Goal: Task Accomplishment & Management: Use online tool/utility

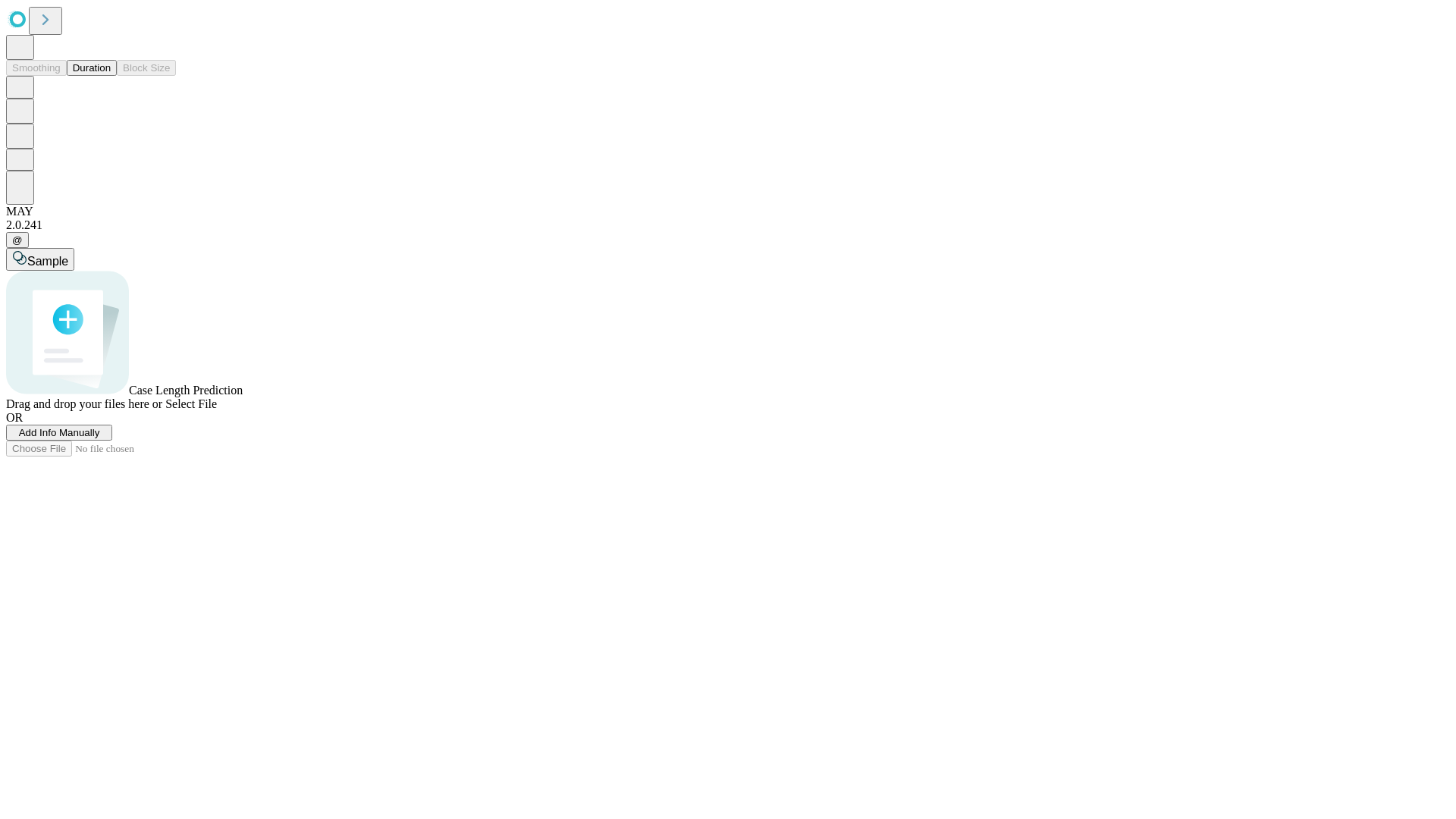
click at [111, 75] on button "Duration" at bounding box center [91, 68] width 50 height 16
click at [100, 439] on span "Add Info Manually" at bounding box center [59, 432] width 81 height 12
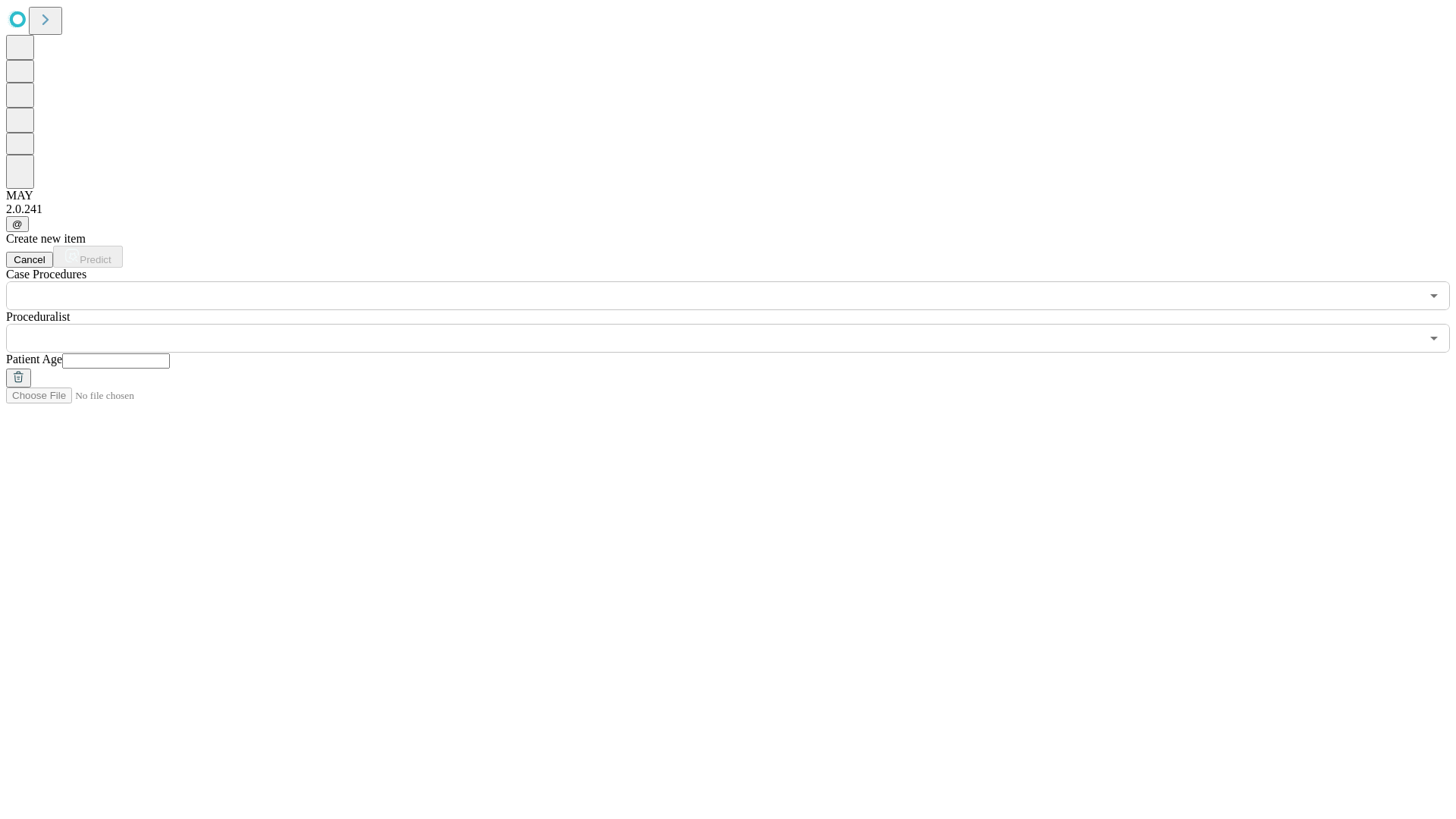
click at [170, 353] on input "text" at bounding box center [115, 360] width 108 height 15
type input "**"
click at [738, 324] on input "text" at bounding box center [713, 339] width 1414 height 29
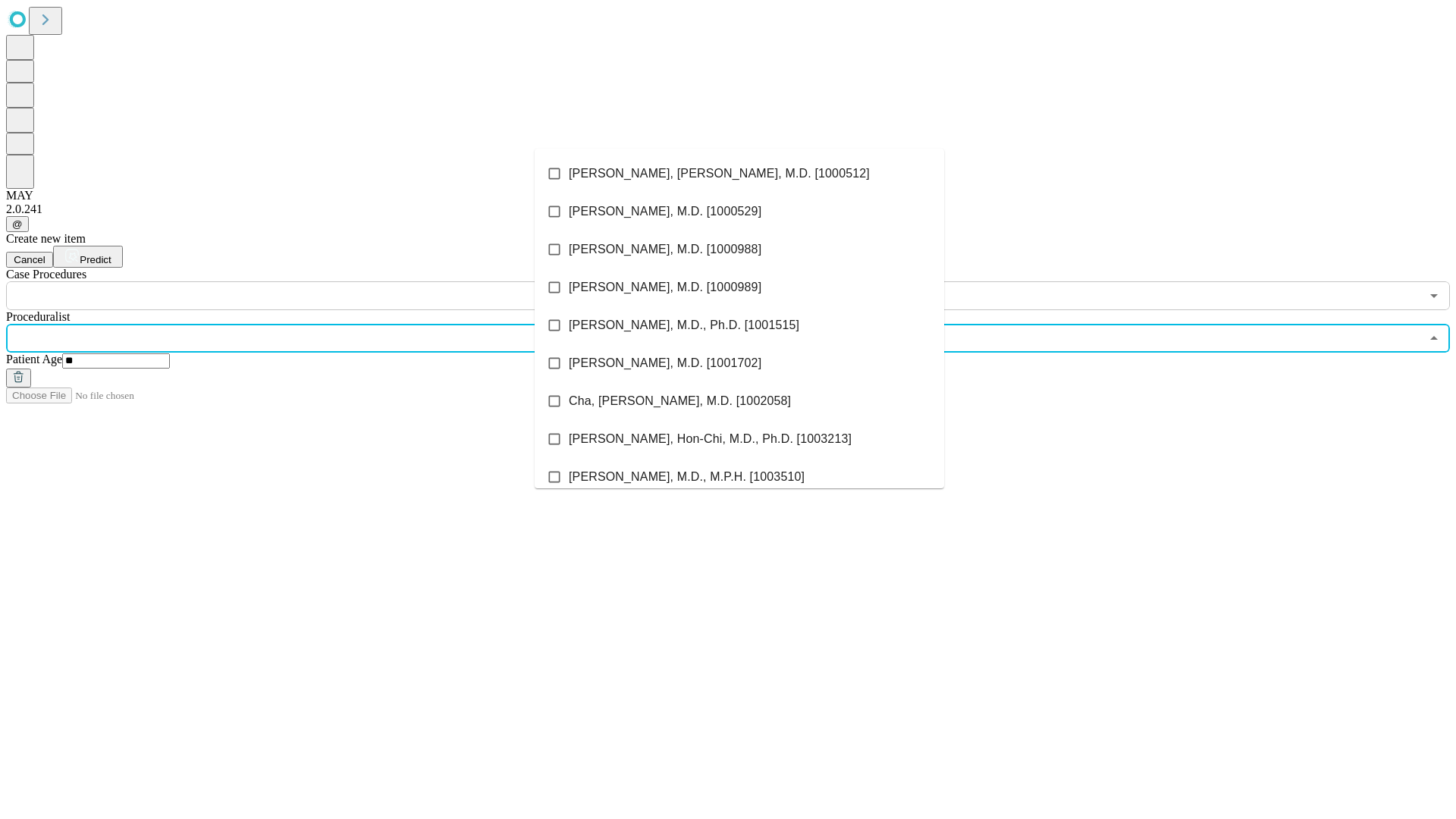
click at [739, 173] on li "[PERSON_NAME], [PERSON_NAME], M.D. [1000512]" at bounding box center [739, 173] width 410 height 38
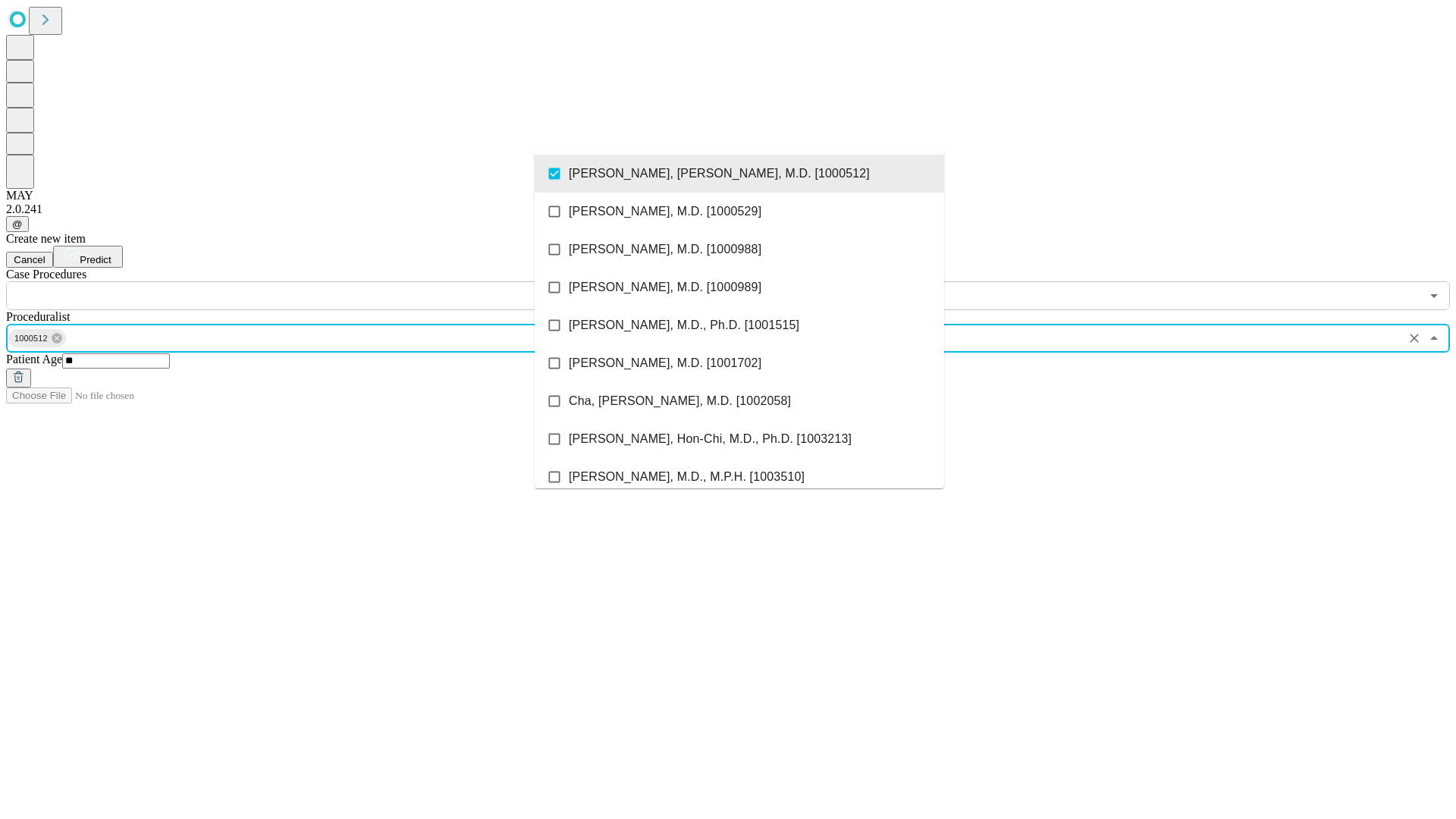
click at [319, 281] on input "text" at bounding box center [713, 296] width 1414 height 29
